Goal: Navigation & Orientation: Find specific page/section

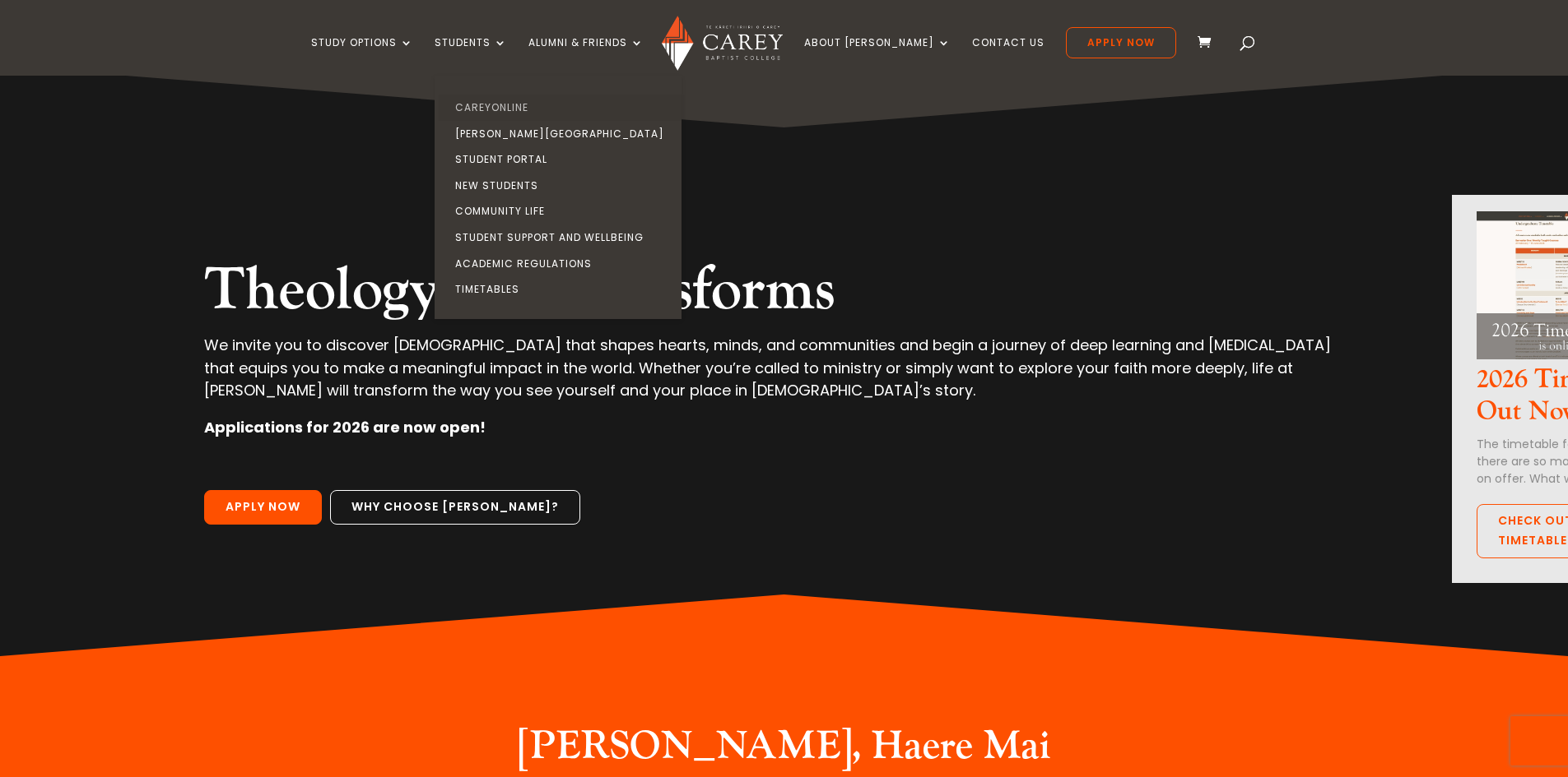
click at [524, 106] on link "CareyOnline" at bounding box center [562, 108] width 247 height 26
